Goal: Information Seeking & Learning: Learn about a topic

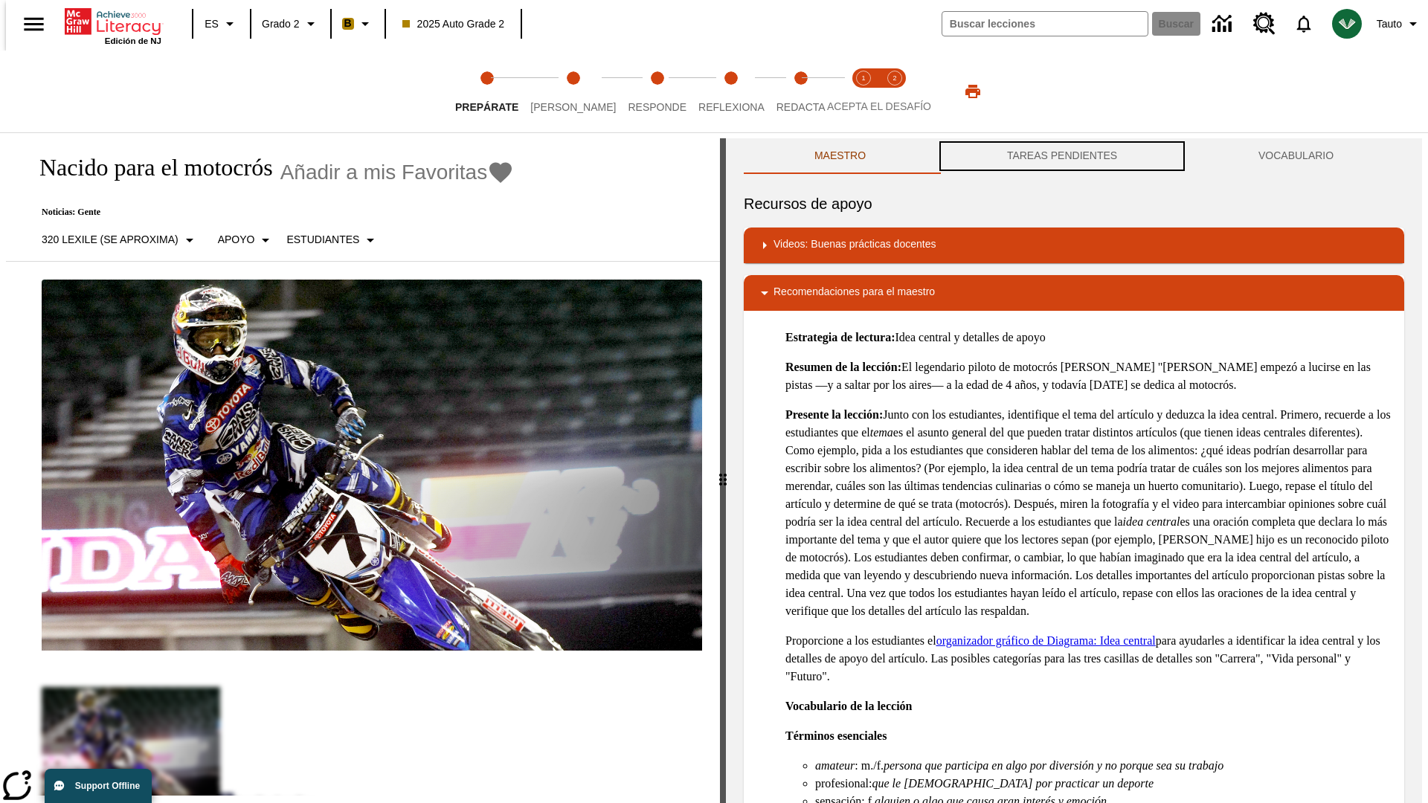
click at [1062, 156] on button "TAREAS PENDIENTES" at bounding box center [1061, 156] width 251 height 36
